Goal: Information Seeking & Learning: Find specific fact

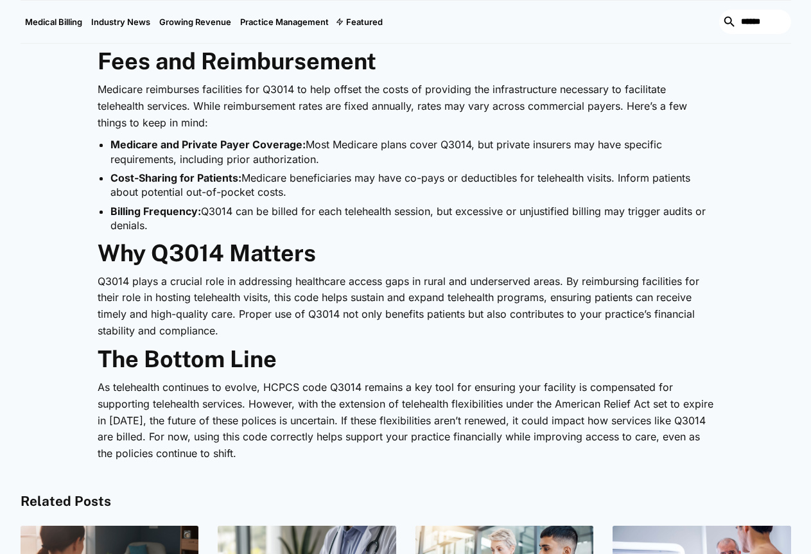
scroll to position [1604, 0]
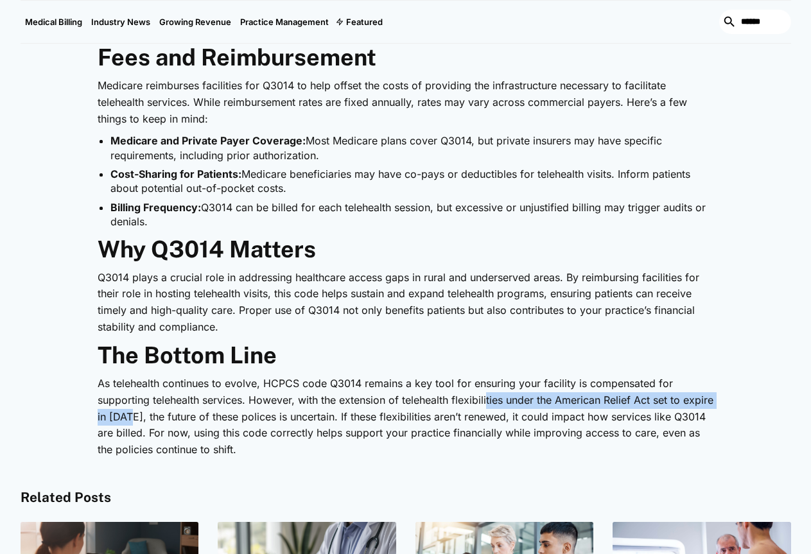
drag, startPoint x: 605, startPoint y: 278, endPoint x: 424, endPoint y: 284, distance: 181.1
click at [355, 375] on p "As telehealth continues to evolve, HCPCS code Q3014 remains a key tool for ensu…" at bounding box center [406, 416] width 616 height 82
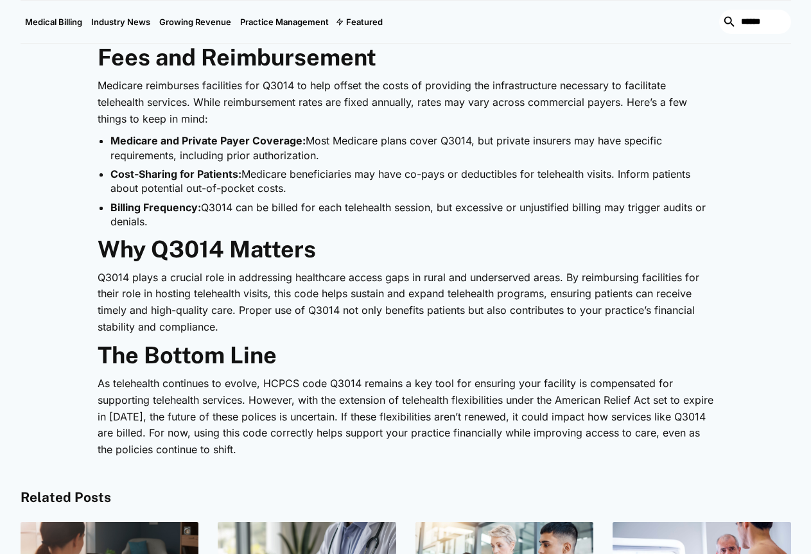
click at [657, 375] on p "As telehealth continues to evolve, HCPCS code Q3014 remains a key tool for ensu…" at bounding box center [406, 416] width 616 height 82
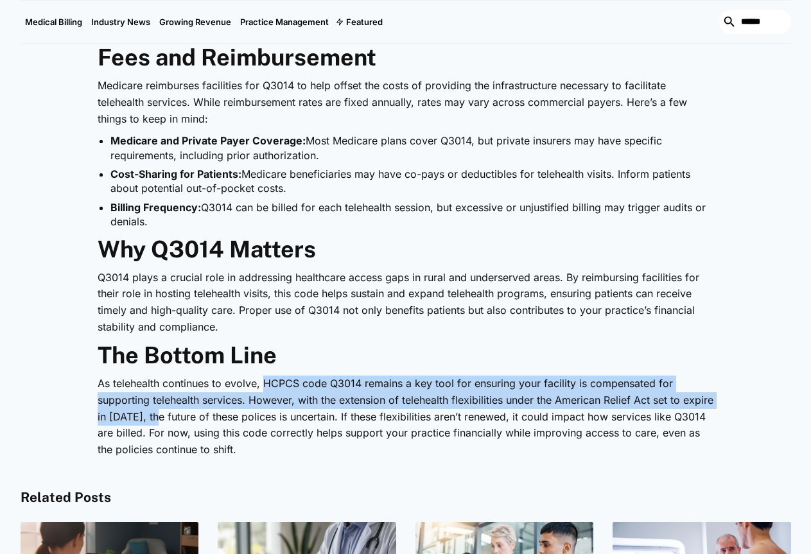
drag, startPoint x: 642, startPoint y: 280, endPoint x: 228, endPoint y: 264, distance: 414.2
click at [228, 375] on p "As telehealth continues to evolve, HCPCS code Q3014 remains a key tool for ensu…" at bounding box center [406, 416] width 616 height 82
copy p "HCPCS code Q3014 remains a key tool for ensuring your facility is compensated f…"
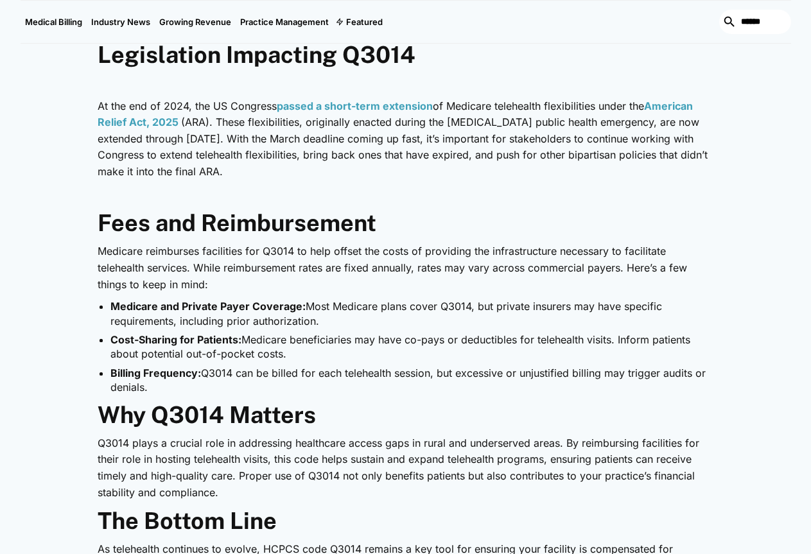
scroll to position [1412, 0]
